Goal: Book appointment/travel/reservation

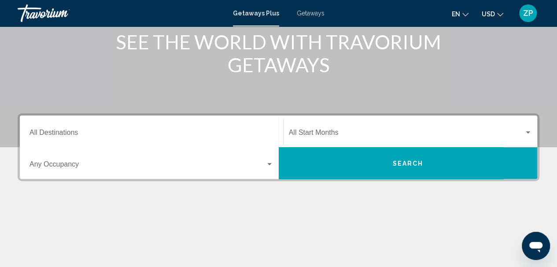
scroll to position [132, 0]
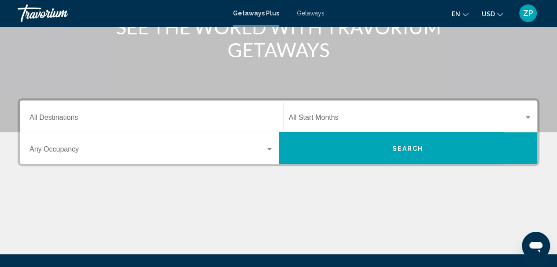
click at [72, 111] on div "Destination All Destinations" at bounding box center [152, 117] width 244 height 28
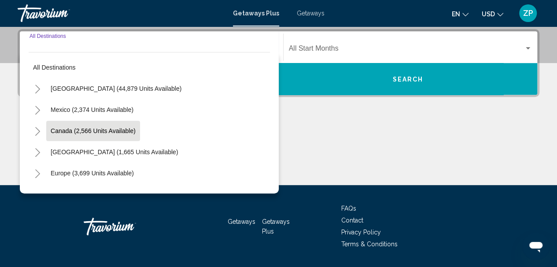
scroll to position [202, 0]
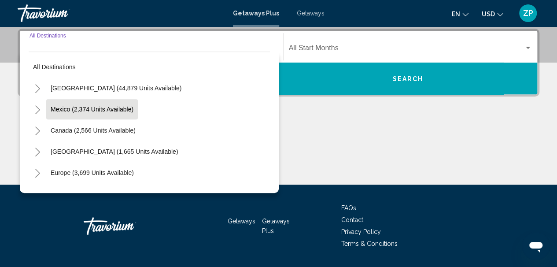
click at [73, 111] on span "Mexico (2,374 units available)" at bounding box center [92, 109] width 83 height 7
type input "**********"
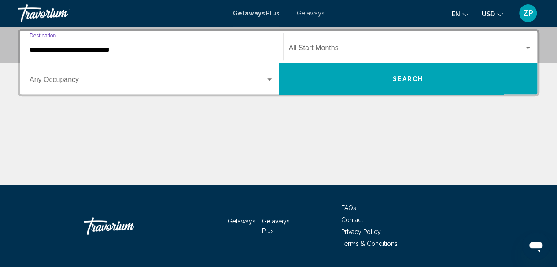
click at [73, 81] on span "Search widget" at bounding box center [148, 82] width 236 height 8
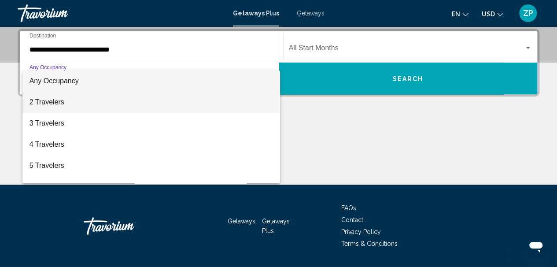
click at [49, 104] on span "2 Travelers" at bounding box center [152, 102] width 244 height 21
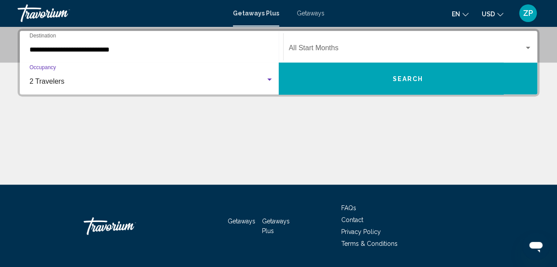
click at [365, 44] on div "Start Month All Start Months" at bounding box center [411, 47] width 244 height 28
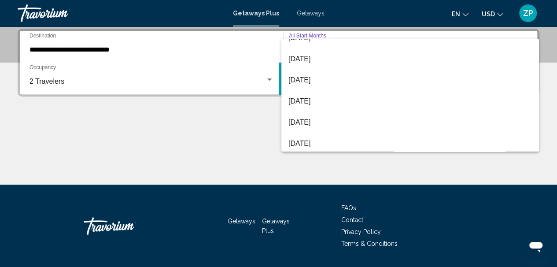
scroll to position [183, 0]
click at [243, 116] on div at bounding box center [278, 133] width 557 height 267
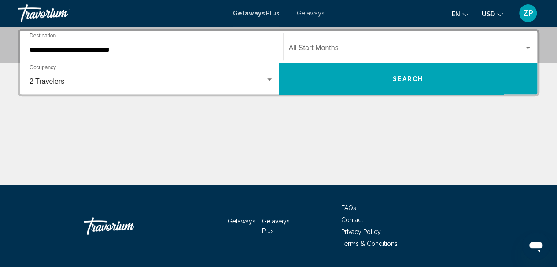
click at [103, 52] on input "**********" at bounding box center [152, 50] width 244 height 8
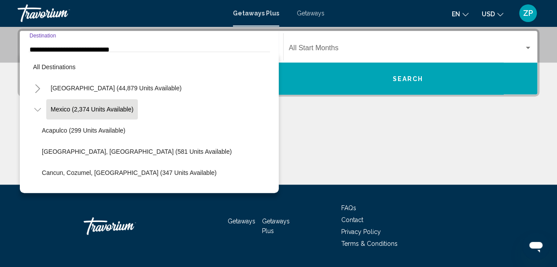
scroll to position [177, 0]
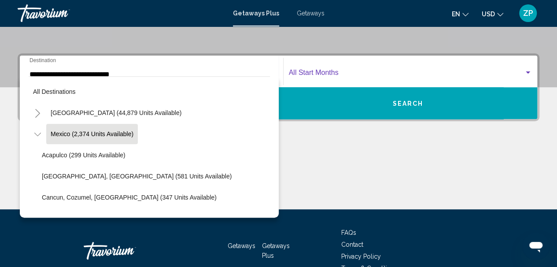
click at [339, 72] on span "Search widget" at bounding box center [407, 74] width 236 height 8
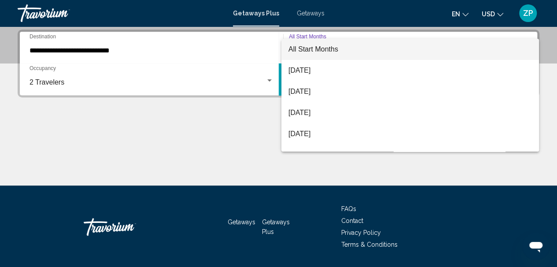
scroll to position [202, 0]
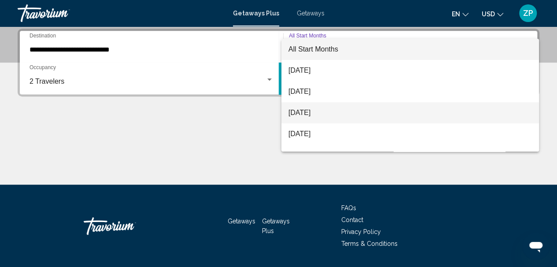
click at [328, 113] on span "[DATE]" at bounding box center [410, 112] width 244 height 21
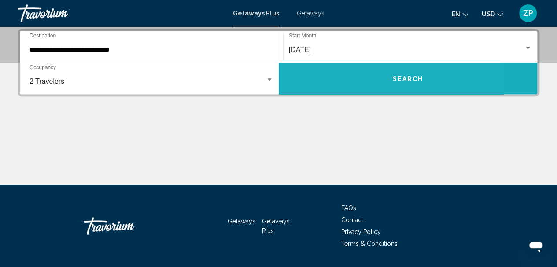
click at [353, 82] on button "Search" at bounding box center [408, 79] width 259 height 32
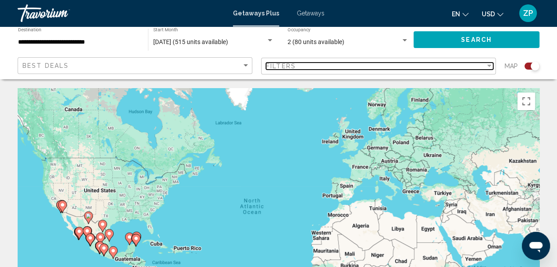
click at [490, 64] on div "Filter" at bounding box center [489, 66] width 8 height 7
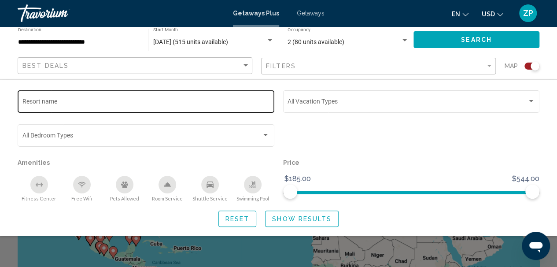
click at [65, 101] on input "Resort name" at bounding box center [146, 103] width 248 height 7
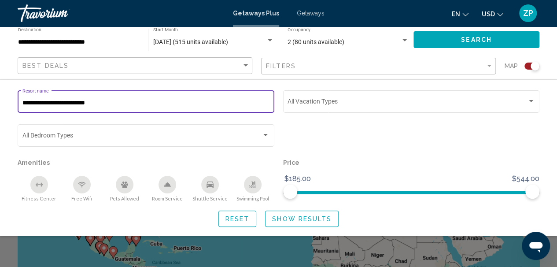
type input "**********"
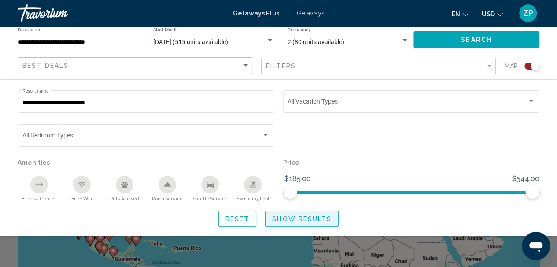
click at [295, 218] on span "Show Results" at bounding box center [301, 218] width 59 height 7
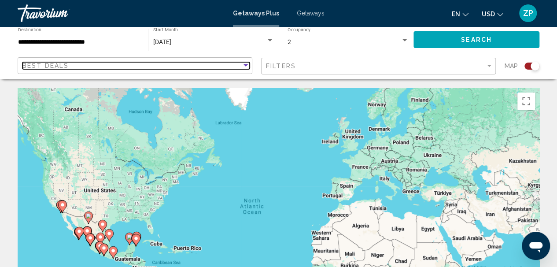
click at [246, 65] on div "Sort by" at bounding box center [246, 65] width 4 height 2
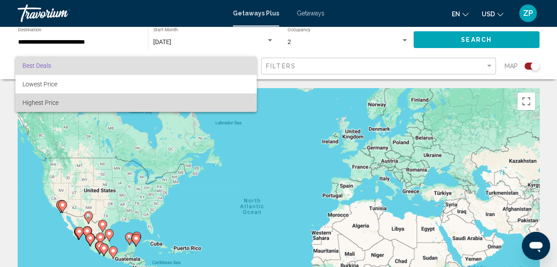
click at [54, 103] on span "Highest Price" at bounding box center [40, 102] width 36 height 7
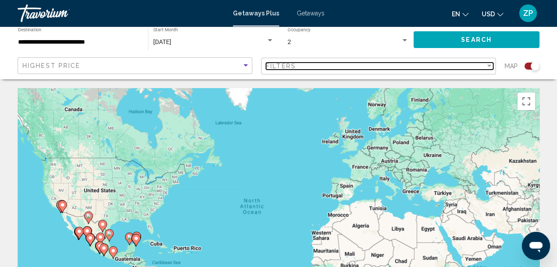
click at [490, 66] on div "Filter" at bounding box center [489, 66] width 4 height 2
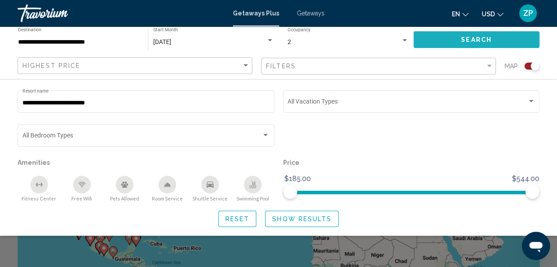
click at [469, 43] on span "Search" at bounding box center [476, 40] width 31 height 7
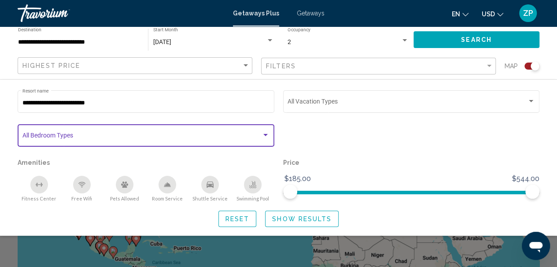
click at [265, 135] on div "Search widget" at bounding box center [265, 135] width 4 height 2
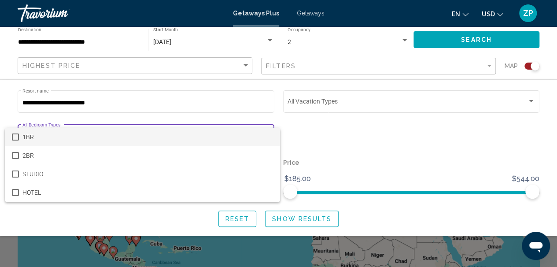
click at [14, 135] on mat-pseudo-checkbox at bounding box center [15, 136] width 7 height 7
click at [308, 218] on div at bounding box center [278, 133] width 557 height 267
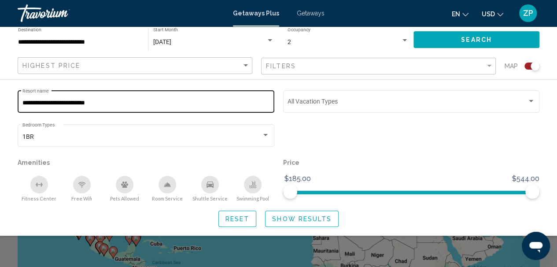
drag, startPoint x: 21, startPoint y: 103, endPoint x: 112, endPoint y: 103, distance: 90.7
click at [112, 103] on div "**********" at bounding box center [146, 101] width 257 height 24
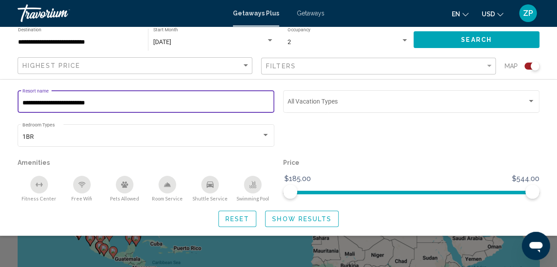
drag, startPoint x: 111, startPoint y: 103, endPoint x: 17, endPoint y: 104, distance: 94.2
click at [17, 104] on div "**********" at bounding box center [146, 106] width 266 height 34
click at [315, 13] on span "Getaways" at bounding box center [311, 13] width 28 height 7
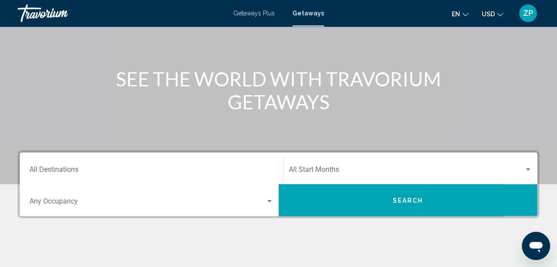
scroll to position [88, 0]
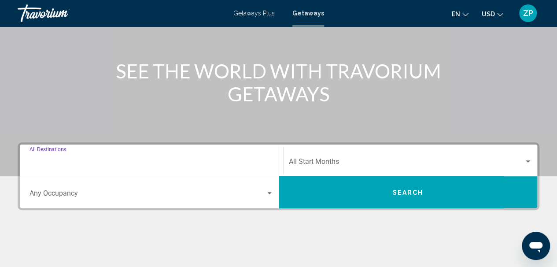
click at [62, 159] on input "Destination All Destinations" at bounding box center [152, 163] width 244 height 8
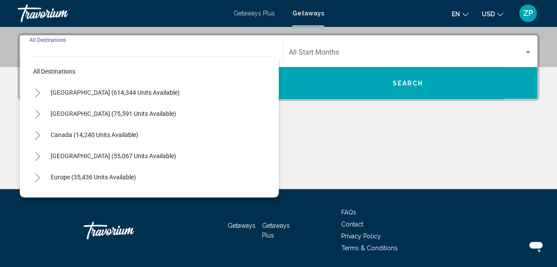
scroll to position [202, 0]
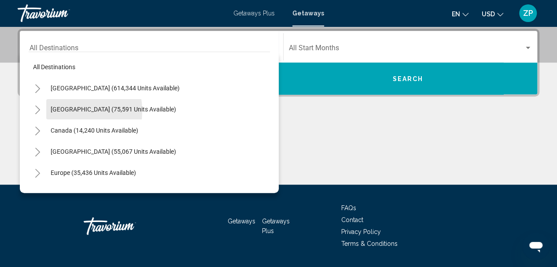
click at [65, 111] on span "[GEOGRAPHIC_DATA] (75,591 units available)" at bounding box center [114, 109] width 126 height 7
type input "**********"
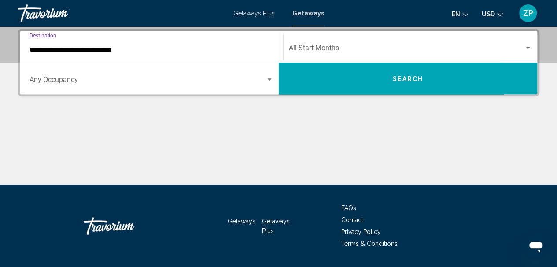
click at [313, 40] on div "Start Month All Start Months" at bounding box center [411, 47] width 244 height 28
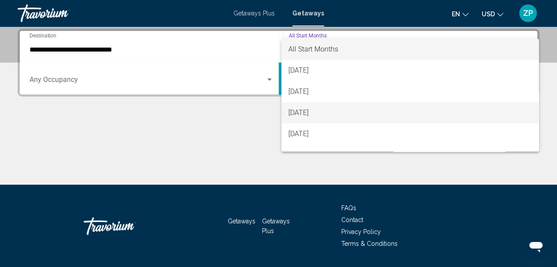
click at [314, 112] on span "[DATE]" at bounding box center [410, 112] width 244 height 21
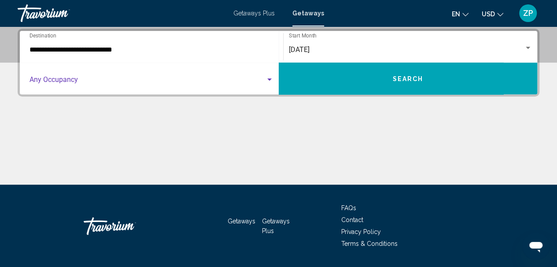
click at [270, 79] on div "Search widget" at bounding box center [269, 79] width 4 height 2
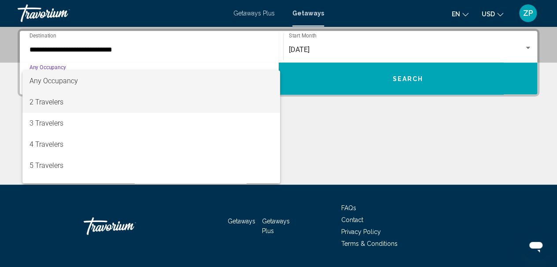
click at [48, 103] on span "2 Travelers" at bounding box center [152, 102] width 244 height 21
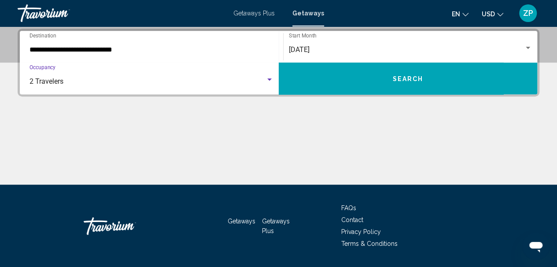
click at [425, 80] on button "Search" at bounding box center [408, 79] width 259 height 32
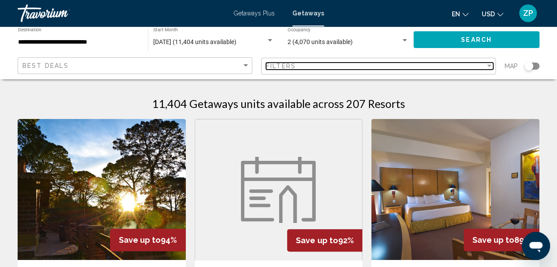
click at [492, 67] on div "Filter" at bounding box center [489, 66] width 8 height 7
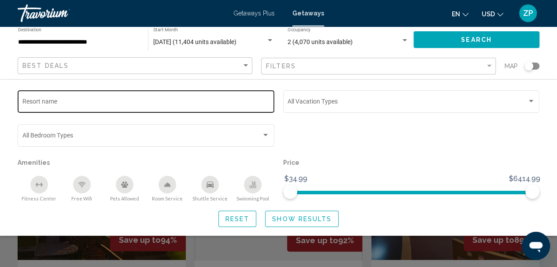
click at [50, 107] on div "Resort name" at bounding box center [146, 101] width 248 height 24
drag, startPoint x: 50, startPoint y: 107, endPoint x: 38, endPoint y: 102, distance: 13.2
click at [38, 102] on input "Resort name" at bounding box center [146, 103] width 248 height 7
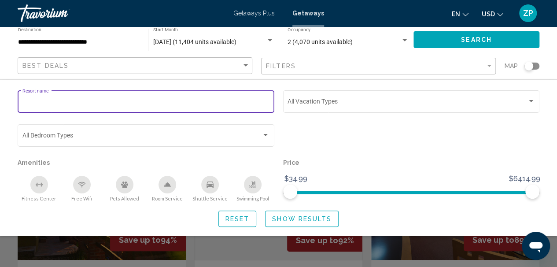
paste input "**********"
type input "**********"
click at [288, 217] on span "Show Results" at bounding box center [301, 218] width 59 height 7
